Goal: Find specific page/section: Find specific page/section

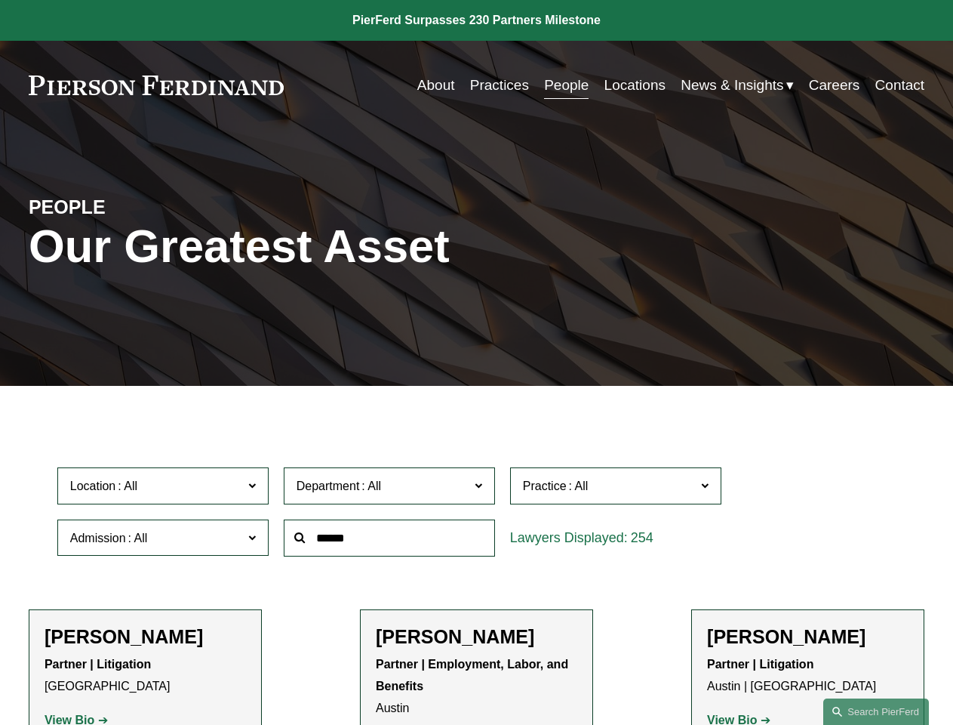
click at [476, 564] on div at bounding box center [389, 538] width 226 height 52
click at [476, 515] on div at bounding box center [389, 538] width 226 height 52
click at [164, 489] on span "Location" at bounding box center [156, 486] width 173 height 20
click at [390, 489] on span "Department" at bounding box center [383, 486] width 173 height 20
click at [617, 489] on span "Practice" at bounding box center [609, 486] width 173 height 20
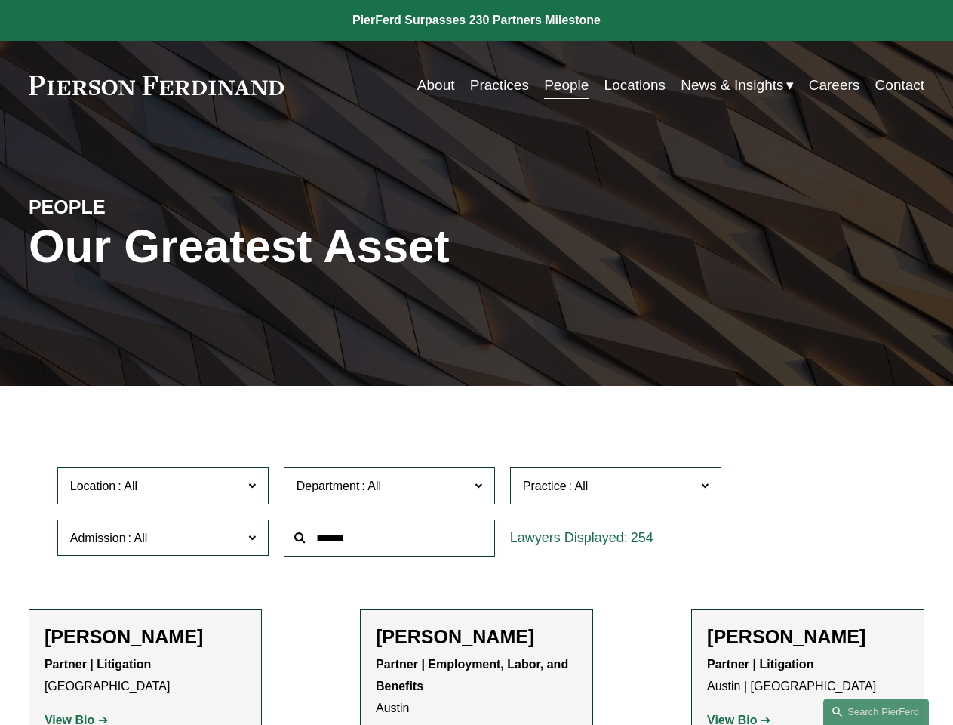
click at [0, 0] on link "All" at bounding box center [0, 0] width 0 height 0
click at [390, 541] on input "text" at bounding box center [389, 537] width 211 height 37
click at [876, 711] on link "Search this site" at bounding box center [877, 711] width 106 height 26
